Goal: Information Seeking & Learning: Check status

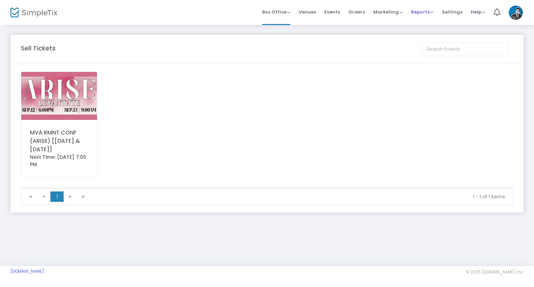
click at [412, 13] on span "Reports" at bounding box center [422, 12] width 23 height 7
click at [428, 37] on li "Sales Reports" at bounding box center [433, 37] width 45 height 14
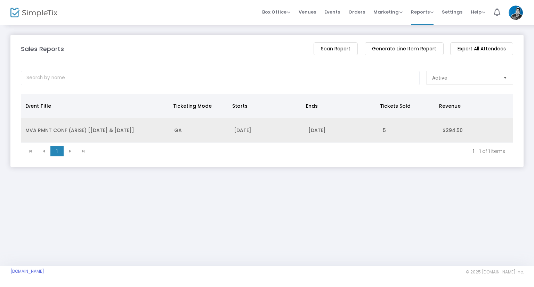
click at [273, 139] on td "[DATE]" at bounding box center [267, 130] width 74 height 25
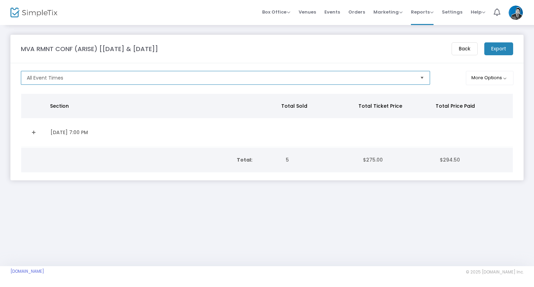
click at [242, 81] on span "All Event Times" at bounding box center [221, 77] width 388 height 7
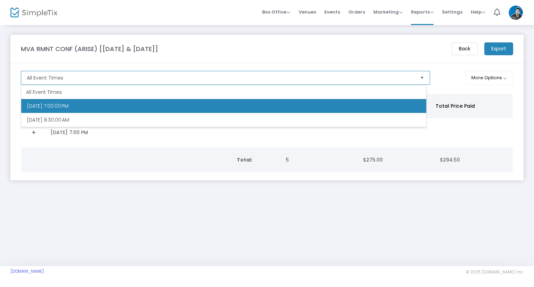
click at [208, 109] on li "[DATE] 7:00:00 PM" at bounding box center [223, 106] width 405 height 14
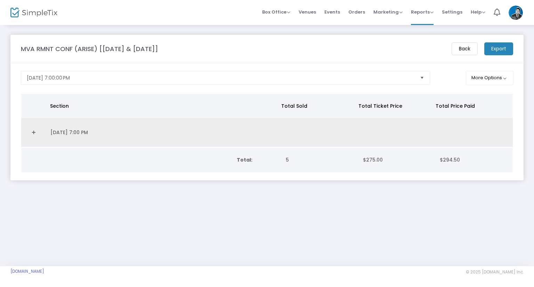
click at [117, 131] on td "[DATE] 7:00 PM" at bounding box center [162, 132] width 233 height 29
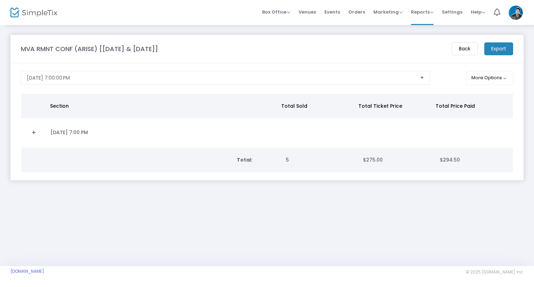
click at [75, 131] on td "[DATE] 7:00 PM" at bounding box center [162, 132] width 233 height 29
click at [66, 133] on td "[DATE] 7:00 PM" at bounding box center [162, 132] width 233 height 29
click at [491, 77] on button "More Options" at bounding box center [490, 78] width 48 height 14
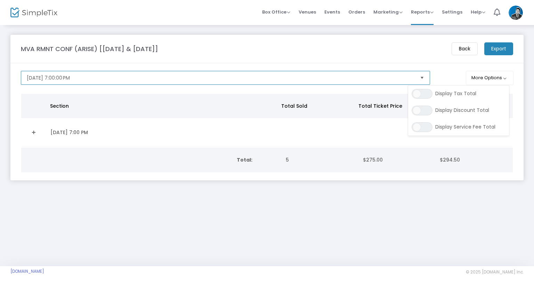
click at [250, 73] on span "[DATE] 7:00:00 PM" at bounding box center [220, 77] width 393 height 13
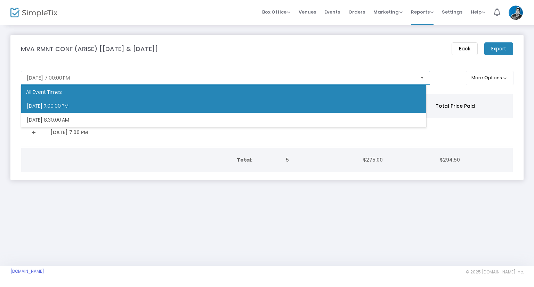
click at [230, 94] on div "All Event Times" at bounding box center [223, 92] width 405 height 14
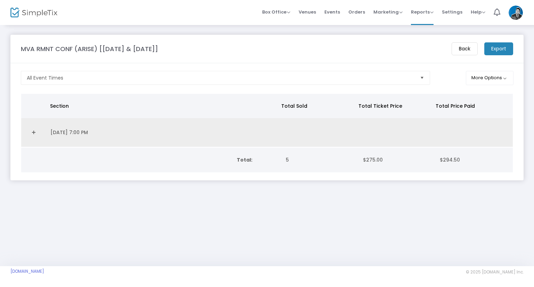
click at [227, 128] on td "[DATE] 7:00 PM" at bounding box center [162, 132] width 233 height 29
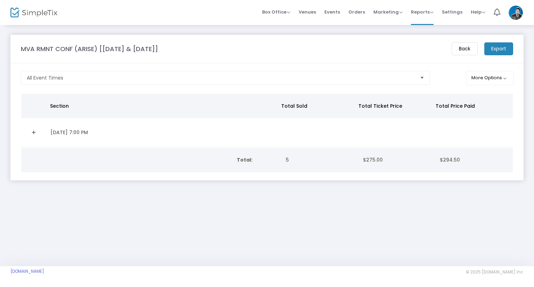
click at [186, 134] on td "[DATE] 7:00 PM" at bounding box center [162, 132] width 233 height 29
click at [495, 81] on button "More Options" at bounding box center [490, 78] width 48 height 14
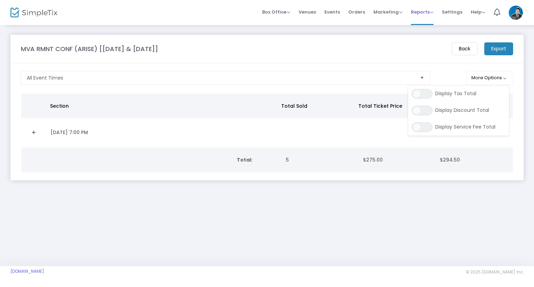
click at [429, 15] on div "Reports Analytics Sales Reports Download" at bounding box center [422, 12] width 23 height 7
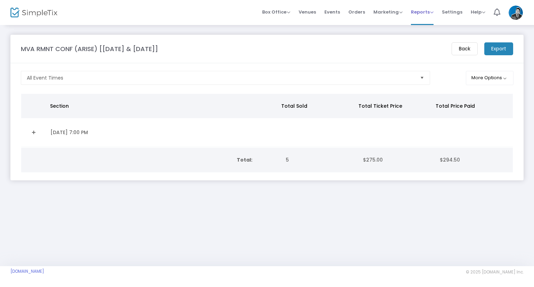
click at [432, 10] on span "Reports" at bounding box center [422, 12] width 23 height 7
click at [514, 11] on img at bounding box center [516, 13] width 14 height 14
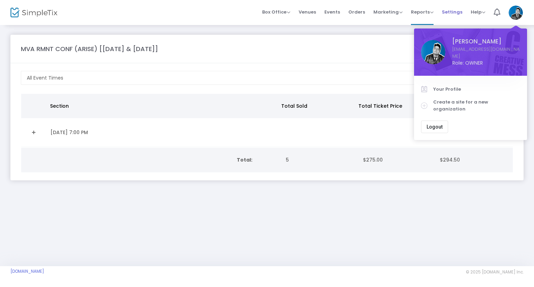
click at [454, 16] on span "Settings" at bounding box center [452, 12] width 21 height 18
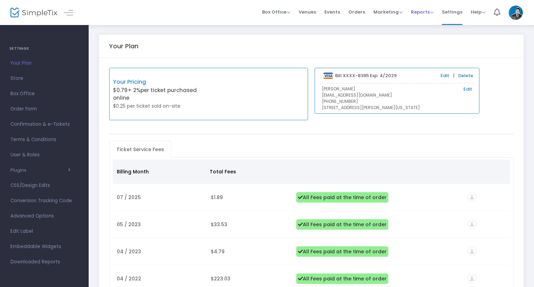
click at [425, 9] on span "Reports" at bounding box center [422, 12] width 23 height 7
click at [383, 16] on span "Marketing Promo Codes Quantity Discounts Affiliate" at bounding box center [388, 12] width 29 height 18
click at [355, 13] on span "Orders" at bounding box center [356, 12] width 17 height 18
